Goal: Task Accomplishment & Management: Manage account settings

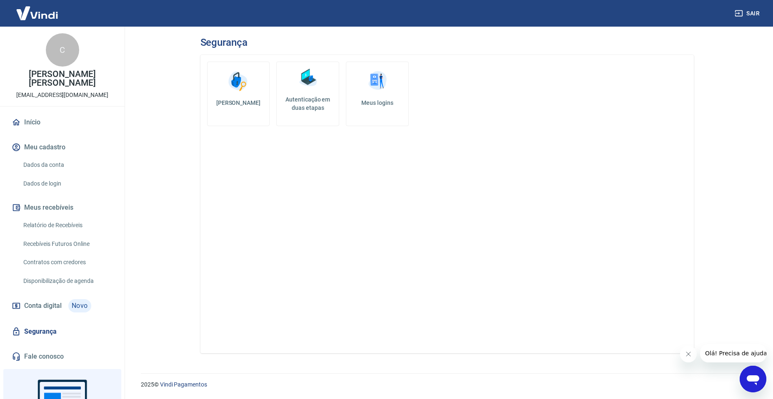
click at [308, 98] on h5 "Autenticação em duas etapas" at bounding box center [307, 103] width 55 height 17
click at [373, 88] on img at bounding box center [377, 81] width 25 height 25
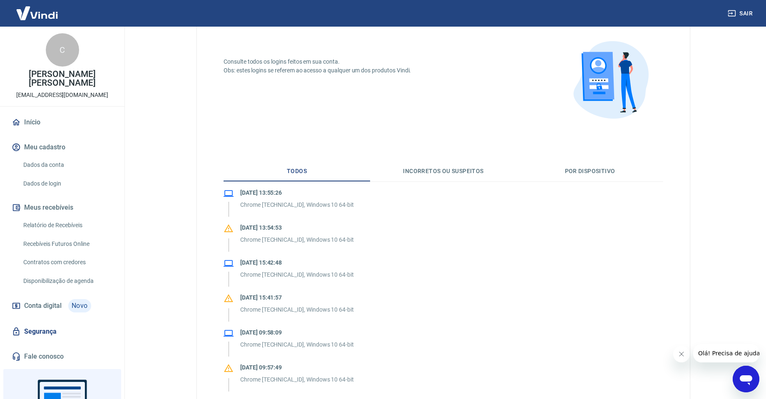
scroll to position [83, 0]
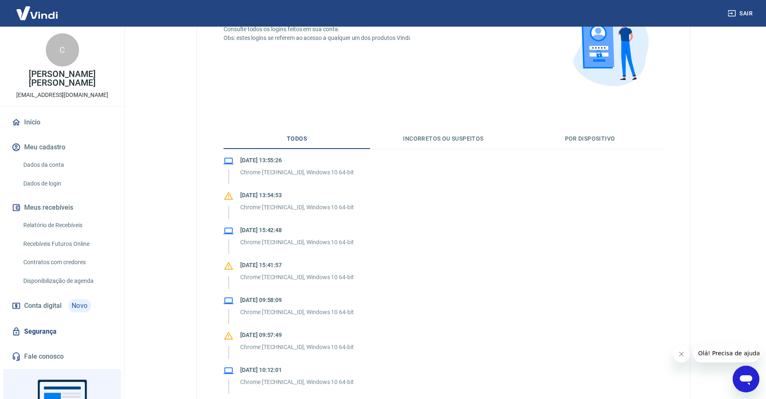
click at [572, 139] on button "Por dispositivo" at bounding box center [590, 139] width 147 height 20
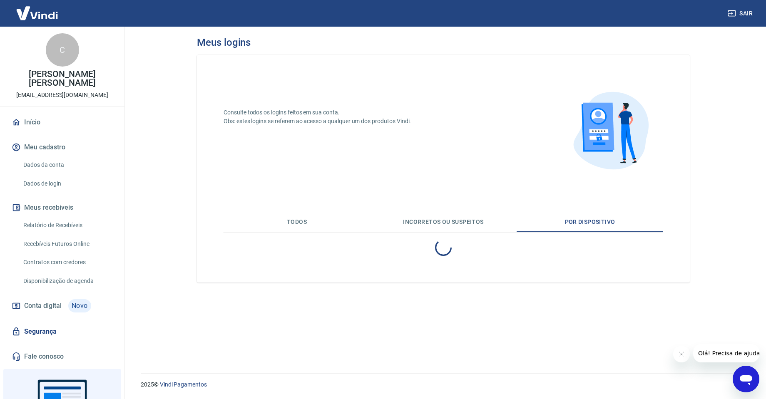
scroll to position [0, 0]
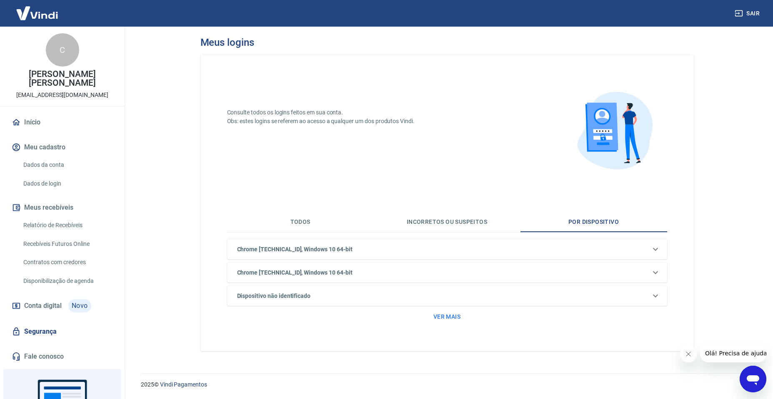
click at [568, 254] on div "Dispositivo não identificado" at bounding box center [442, 249] width 416 height 9
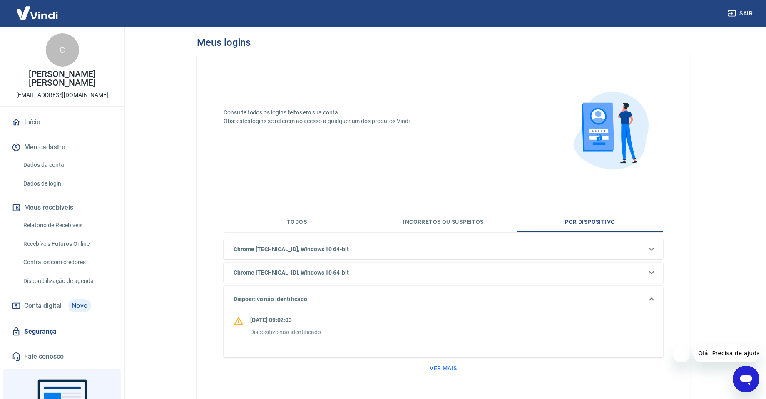
click at [652, 254] on icon at bounding box center [652, 249] width 10 height 10
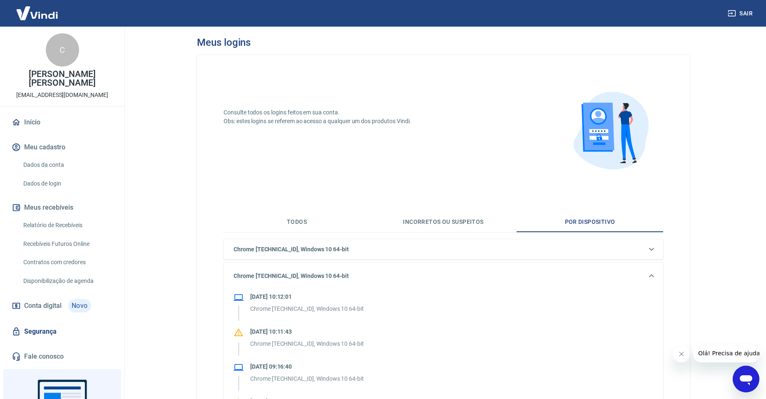
click at [653, 253] on icon at bounding box center [652, 249] width 10 height 10
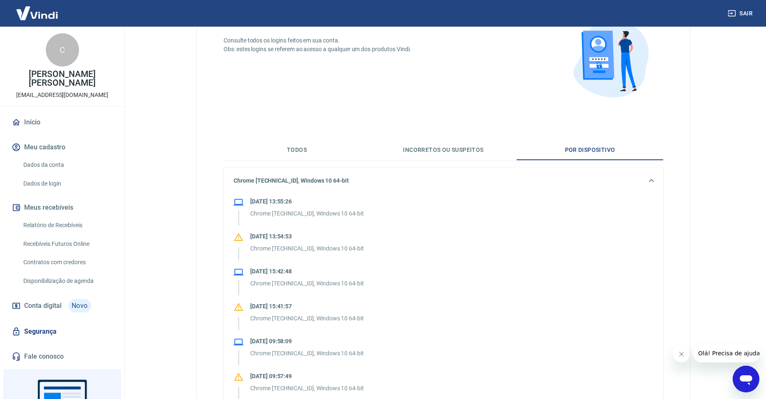
scroll to position [125, 0]
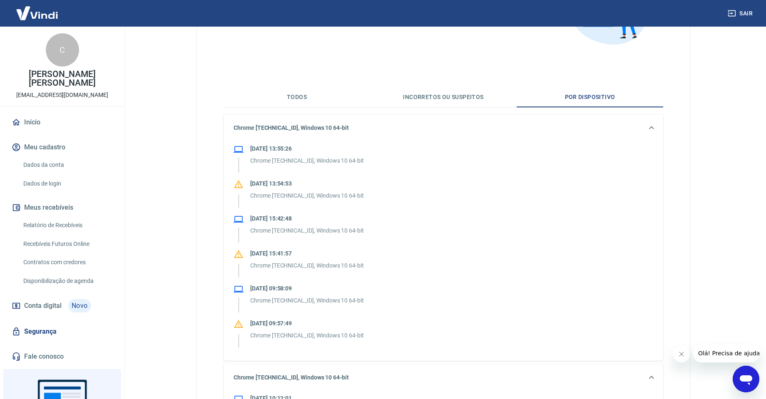
click at [648, 125] on icon at bounding box center [652, 128] width 10 height 10
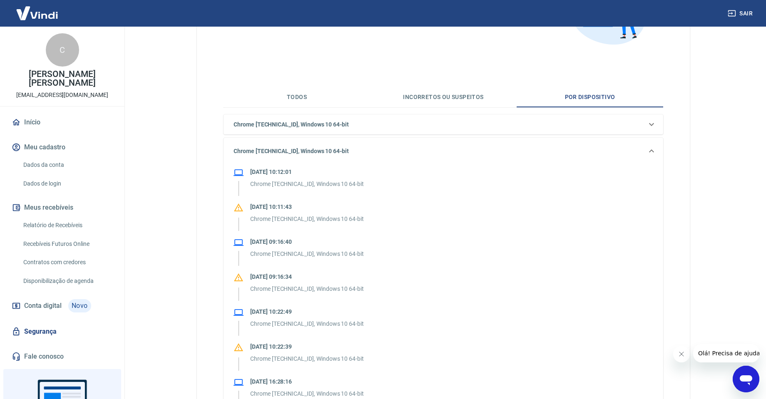
click at [648, 125] on icon at bounding box center [652, 125] width 10 height 10
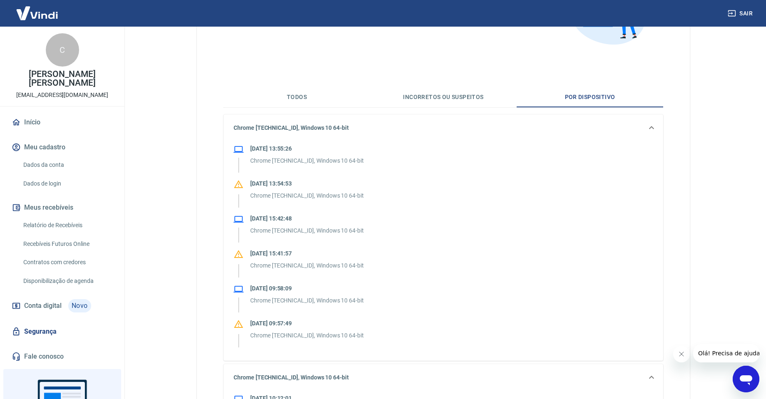
click at [654, 126] on icon at bounding box center [652, 128] width 10 height 10
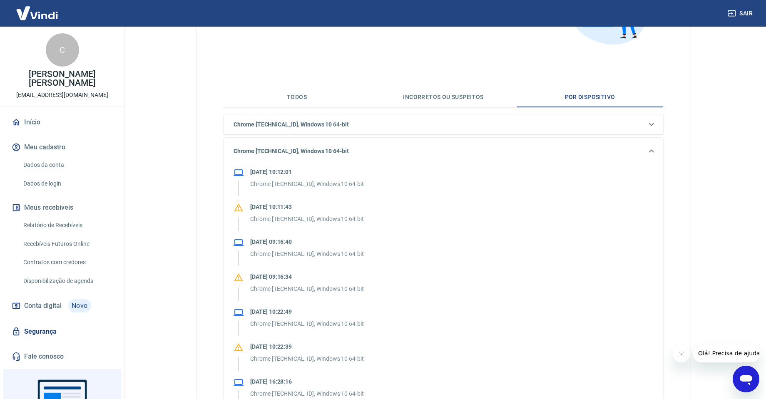
click at [653, 150] on icon at bounding box center [652, 151] width 10 height 10
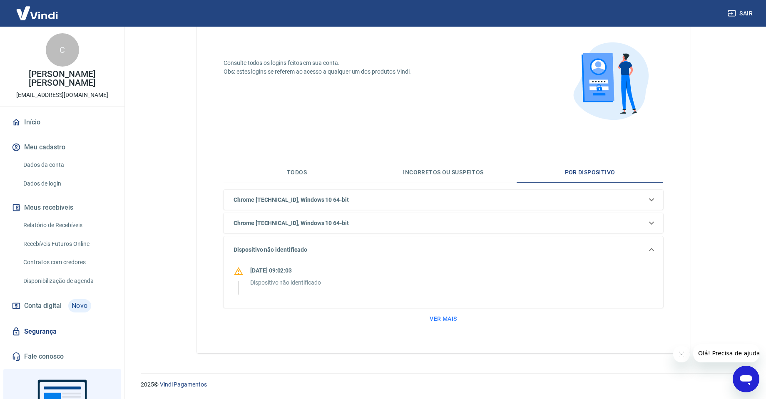
scroll to position [50, 0]
click at [436, 324] on button "Ver mais" at bounding box center [443, 319] width 34 height 15
click at [653, 248] on icon at bounding box center [652, 250] width 10 height 10
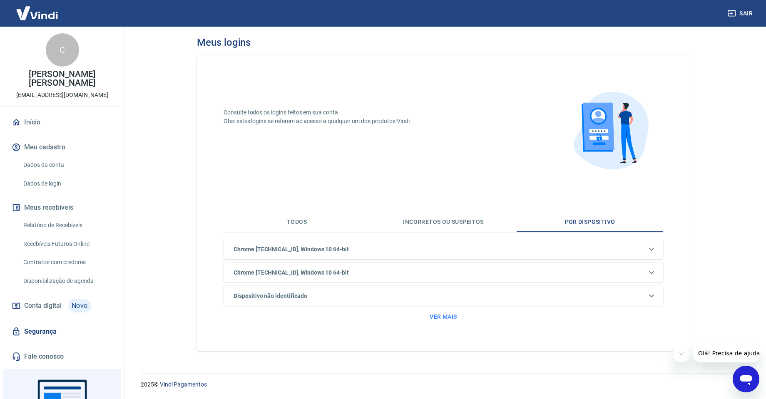
scroll to position [0, 0]
click at [455, 320] on button "Ver mais" at bounding box center [447, 316] width 34 height 15
click at [303, 221] on button "Todos" at bounding box center [297, 222] width 147 height 20
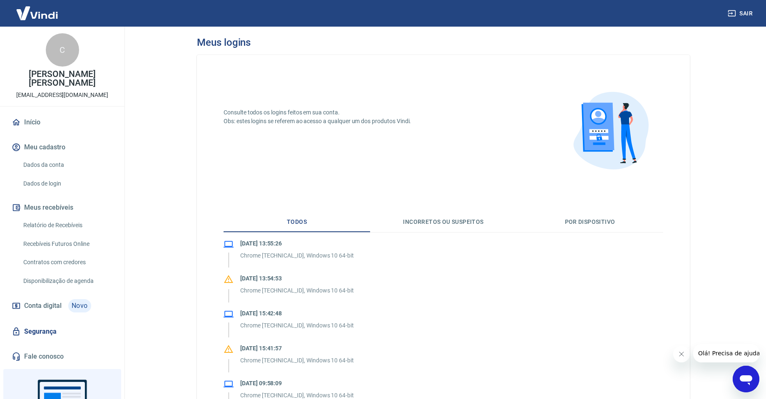
click at [49, 324] on link "Segurança" at bounding box center [62, 332] width 105 height 18
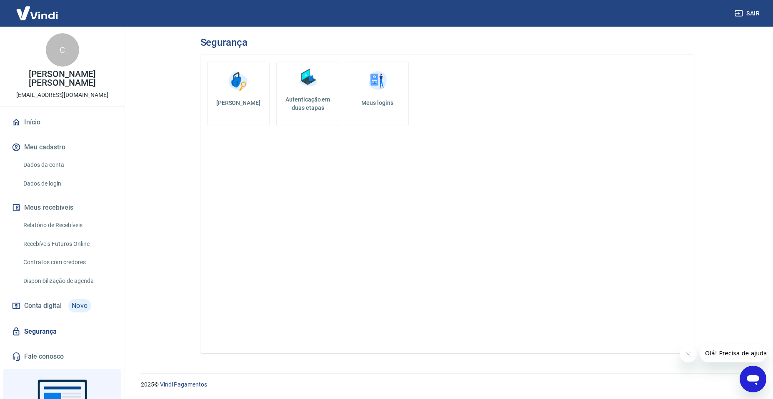
click at [323, 98] on h5 "Autenticação em duas etapas" at bounding box center [307, 103] width 55 height 17
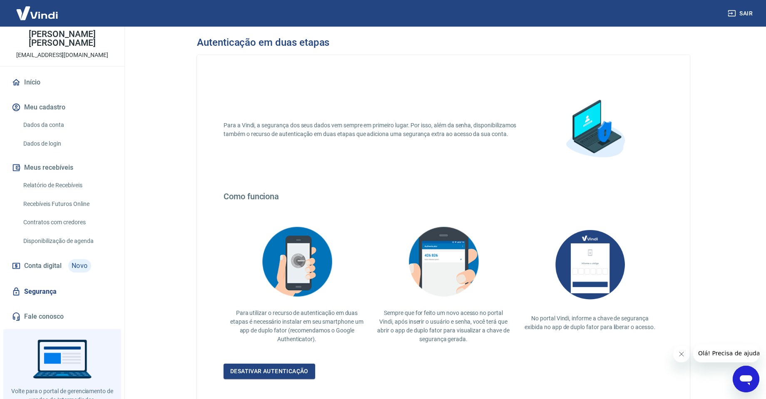
scroll to position [59, 0]
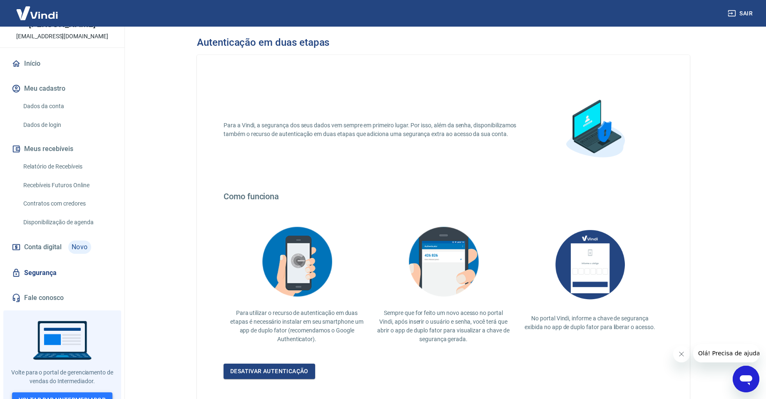
click at [57, 393] on link "Voltar para Intermediador" at bounding box center [62, 400] width 101 height 15
